Goal: Navigation & Orientation: Find specific page/section

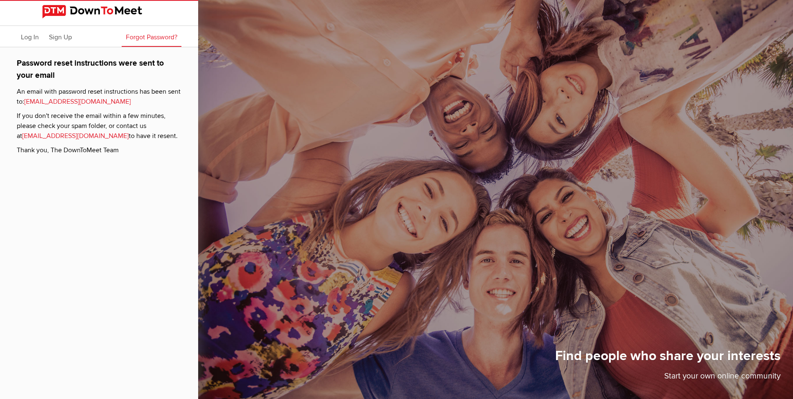
click at [61, 10] on img at bounding box center [99, 11] width 114 height 13
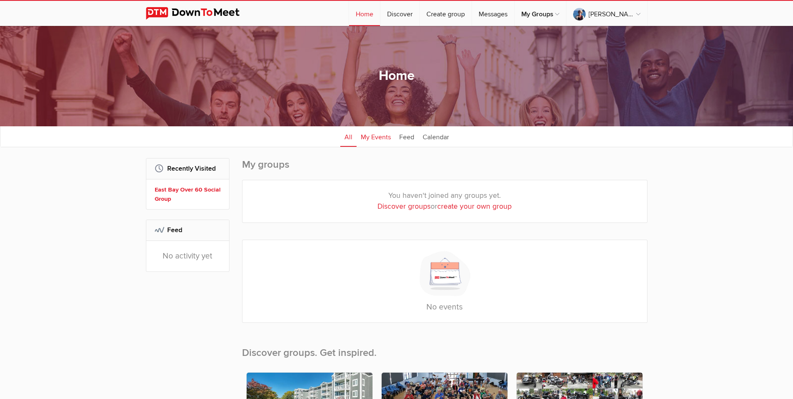
click at [378, 135] on link "My Events" at bounding box center [376, 136] width 38 height 21
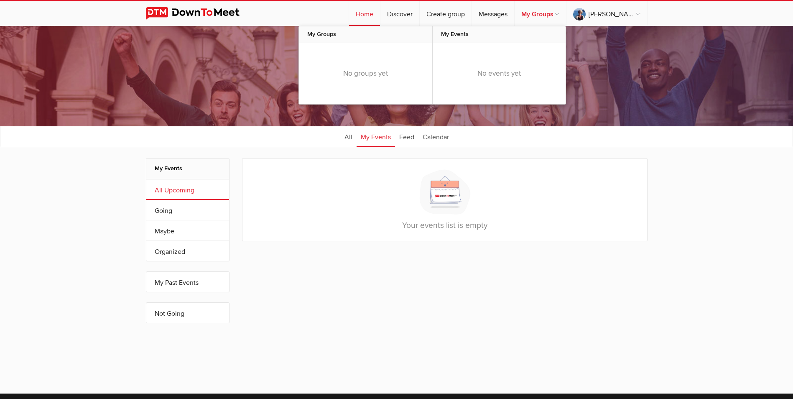
click at [535, 11] on link "My Groups" at bounding box center [540, 13] width 51 height 25
click at [558, 13] on link "My Groups" at bounding box center [540, 13] width 51 height 25
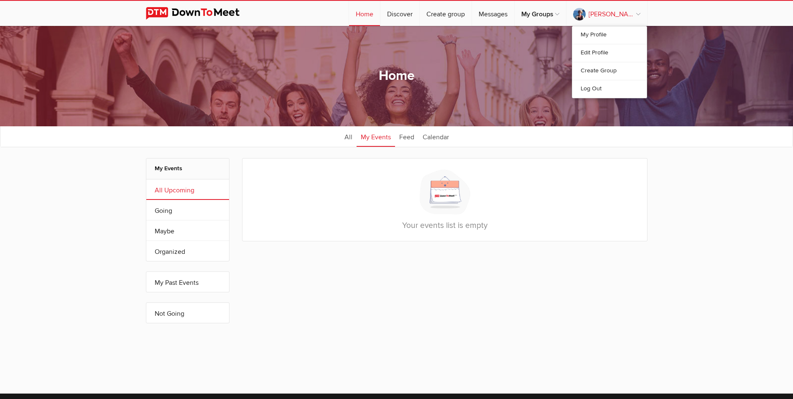
click at [638, 13] on link "[PERSON_NAME] loves to eat" at bounding box center [607, 13] width 81 height 25
click at [599, 33] on link "My Profile" at bounding box center [609, 35] width 74 height 18
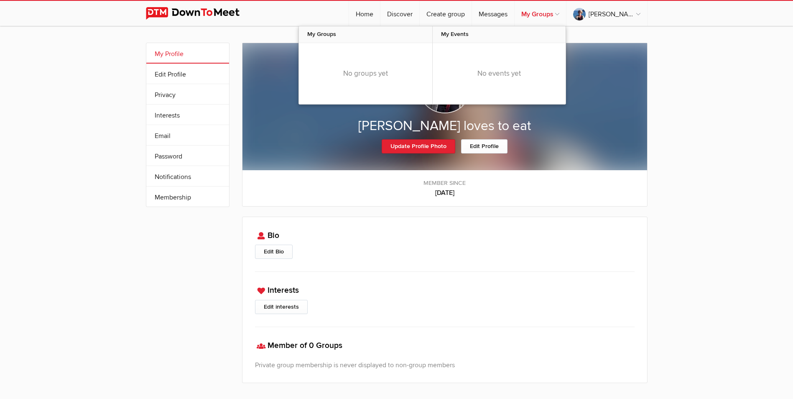
click at [543, 15] on link "My Groups" at bounding box center [540, 13] width 51 height 25
click at [540, 11] on link "My Groups" at bounding box center [540, 13] width 51 height 25
click at [558, 13] on link "My Groups" at bounding box center [540, 13] width 51 height 25
click at [541, 12] on link "My Groups" at bounding box center [540, 13] width 51 height 25
